Goal: Information Seeking & Learning: Compare options

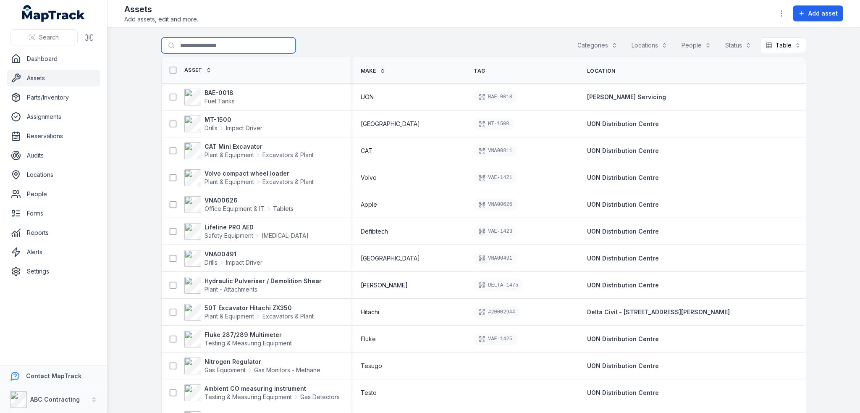
click at [232, 45] on input "Search for assets" at bounding box center [228, 45] width 134 height 16
type input "*********"
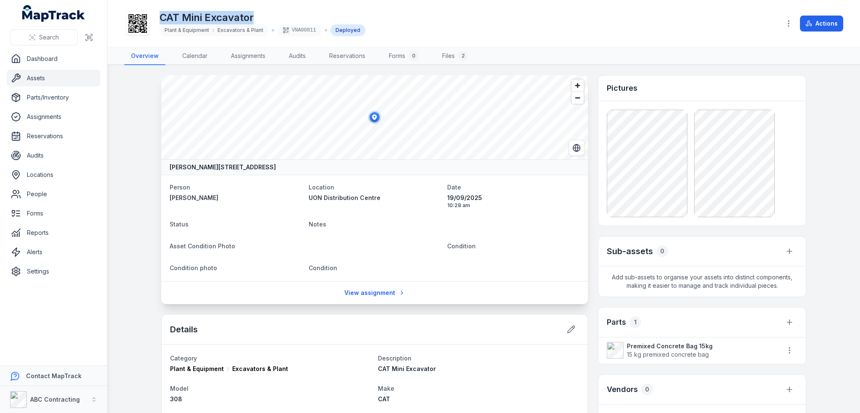
drag, startPoint x: 274, startPoint y: 10, endPoint x: 160, endPoint y: 19, distance: 114.5
click at [160, 19] on h1 "CAT Mini Excavator" at bounding box center [263, 17] width 206 height 13
copy h1 "CAT Mini Excavator"
drag, startPoint x: 164, startPoint y: 30, endPoint x: 211, endPoint y: 30, distance: 46.6
click at [211, 30] on div "Plant & Equipment Excavators & Plant" at bounding box center [214, 30] width 109 height 12
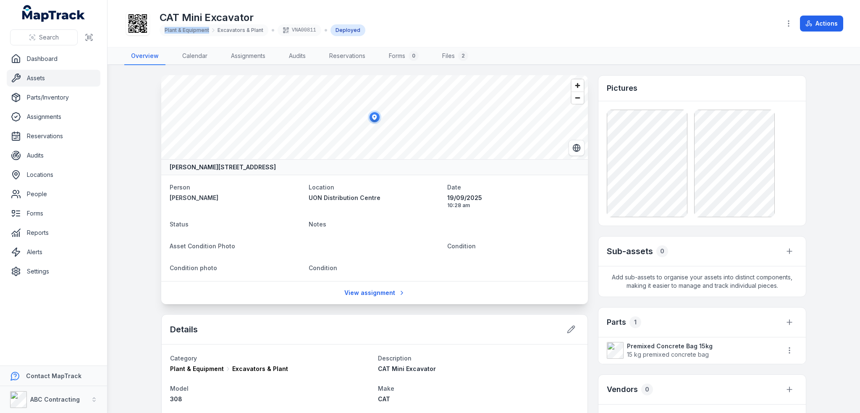
copy div "Plant & Equipment"
click at [233, 31] on span "Excavators & Plant" at bounding box center [240, 30] width 46 height 7
click at [260, 30] on span "Excavators & Plant" at bounding box center [240, 30] width 46 height 7
drag, startPoint x: 260, startPoint y: 30, endPoint x: 214, endPoint y: 30, distance: 46.2
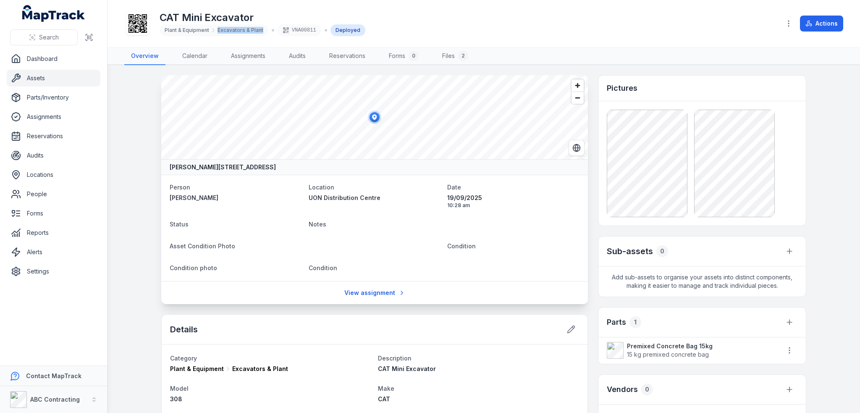
click at [214, 30] on div "Plant & Equipment Excavators & Plant" at bounding box center [214, 30] width 99 height 7
copy span "Excavators & Plant"
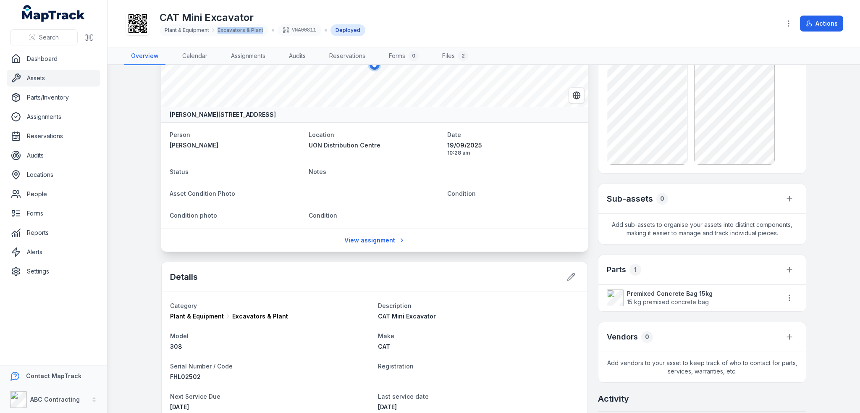
scroll to position [168, 0]
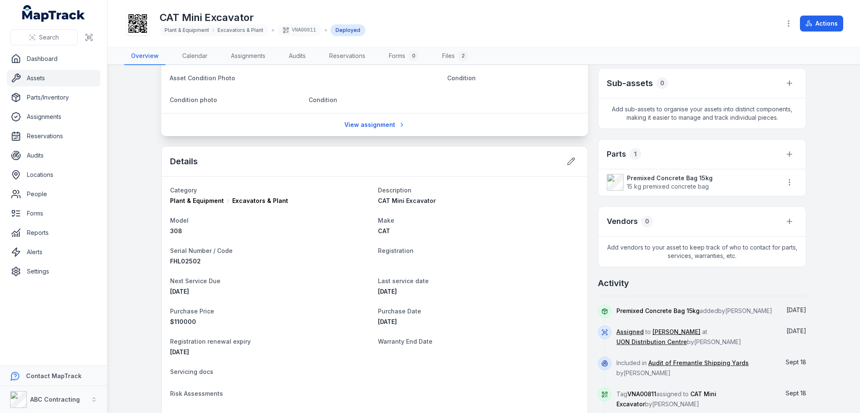
click at [383, 231] on span "CAT" at bounding box center [384, 230] width 12 height 7
copy span "CAT"
click at [647, 14] on div "CAT Mini Excavator Plant & Equipment Excavators & Plant VNA00811 Deployed" at bounding box center [448, 23] width 649 height 27
